Goal: Find contact information: Find contact information

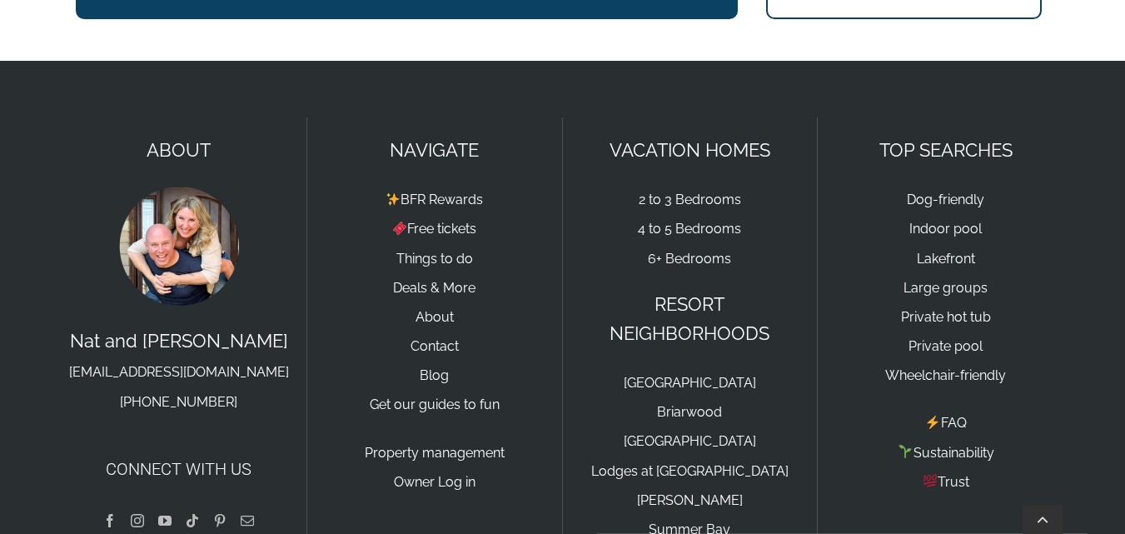
scroll to position [2537, 0]
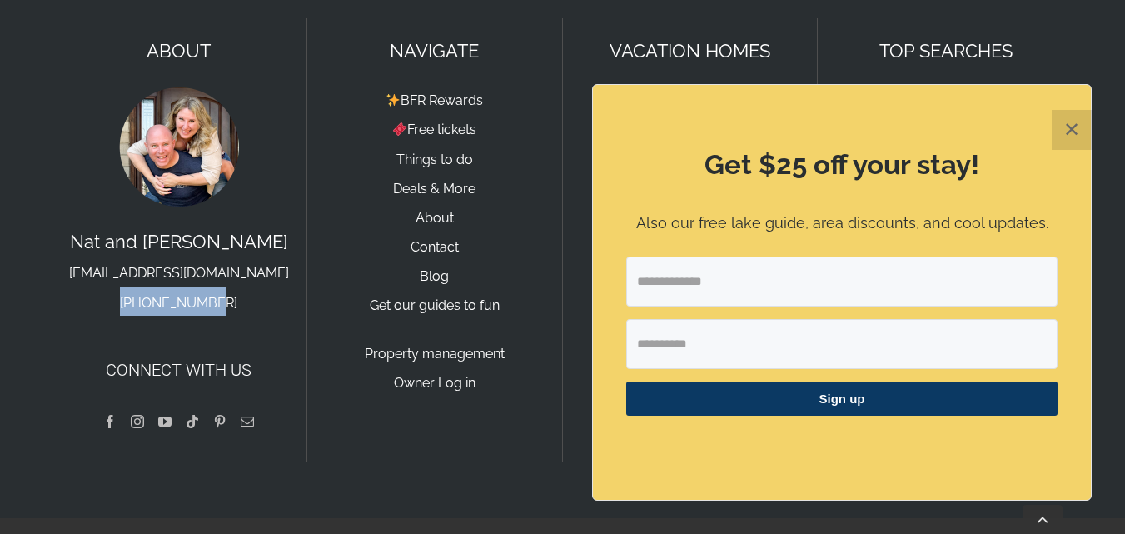
drag, startPoint x: 246, startPoint y: 284, endPoint x: 135, endPoint y: 266, distance: 112.9
click at [135, 266] on p "[PERSON_NAME] and [PERSON_NAME] [EMAIL_ADDRESS][DOMAIN_NAME] [PHONE_NUMBER]" at bounding box center [178, 271] width 221 height 88
copy link "[PHONE_NUMBER]"
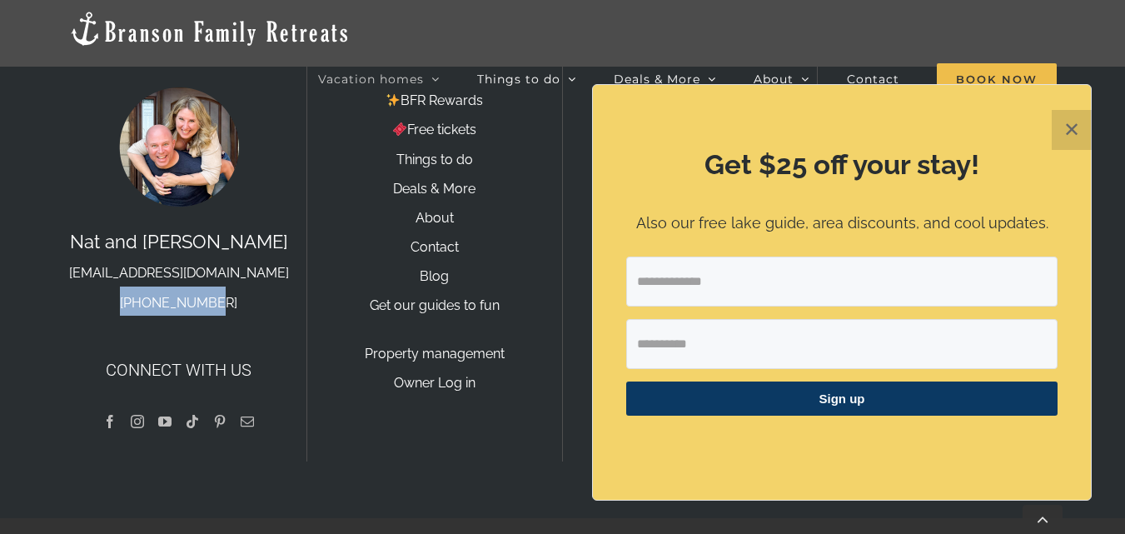
scroll to position [2536, 0]
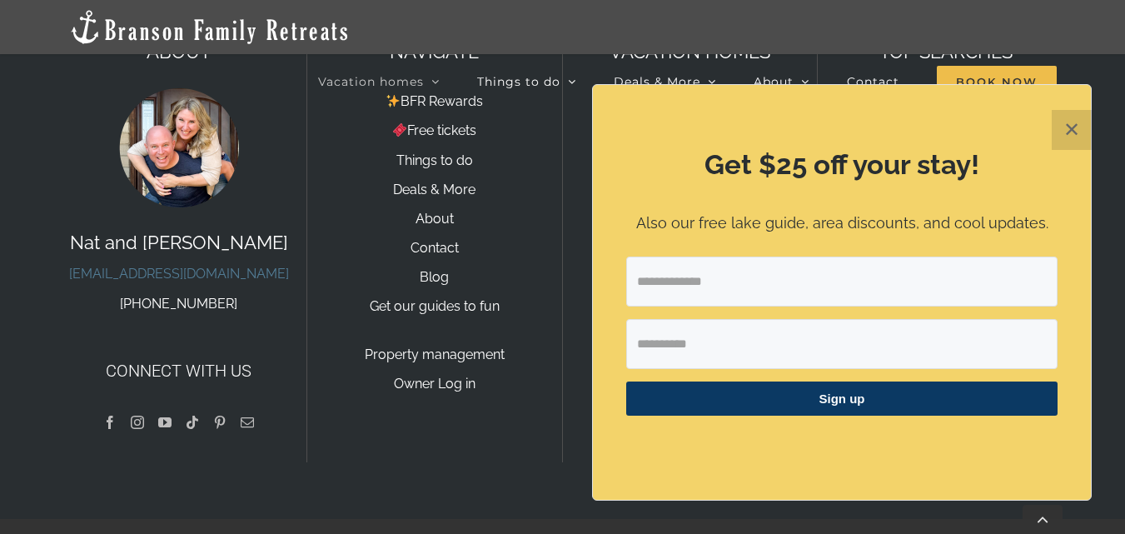
drag, startPoint x: 290, startPoint y: 242, endPoint x: 83, endPoint y: 243, distance: 206.4
click at [83, 243] on div "ABOUT [PERSON_NAME] and [PERSON_NAME] [EMAIL_ADDRESS][DOMAIN_NAME] [PHONE_NUMBE…" at bounding box center [180, 240] width 256 height 443
click at [71, 266] on p "[PERSON_NAME] and [PERSON_NAME] [EMAIL_ADDRESS][DOMAIN_NAME] [PHONE_NUMBER]" at bounding box center [178, 272] width 221 height 88
drag, startPoint x: 292, startPoint y: 236, endPoint x: 56, endPoint y: 236, distance: 236.4
click at [56, 236] on div "ABOUT [PERSON_NAME] and [PERSON_NAME] [EMAIL_ADDRESS][DOMAIN_NAME] [PHONE_NUMBE…" at bounding box center [180, 240] width 256 height 443
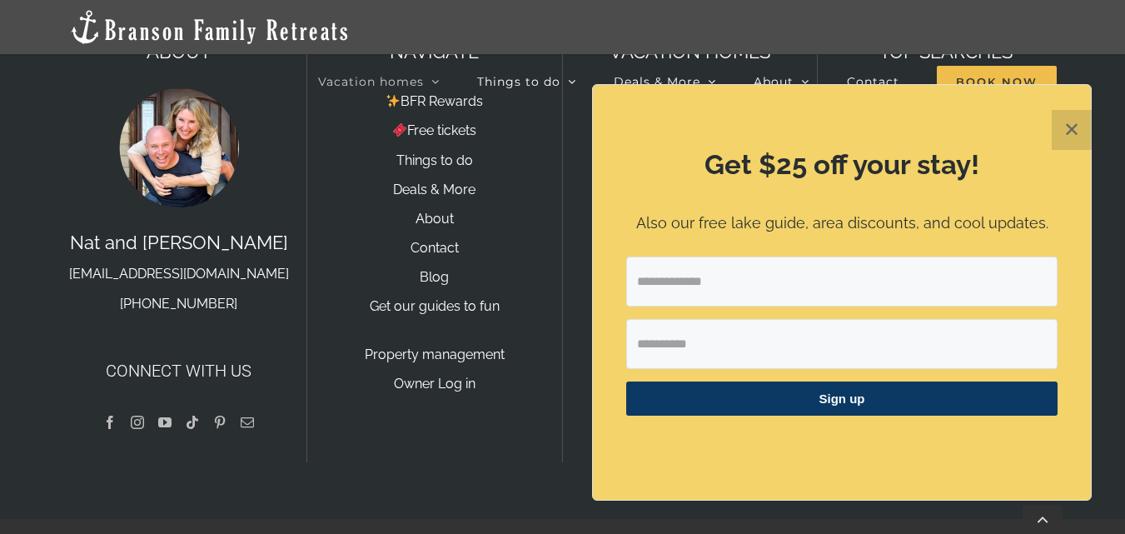
copy link "[EMAIL_ADDRESS][DOMAIN_NAME]"
